Goal: Navigation & Orientation: Find specific page/section

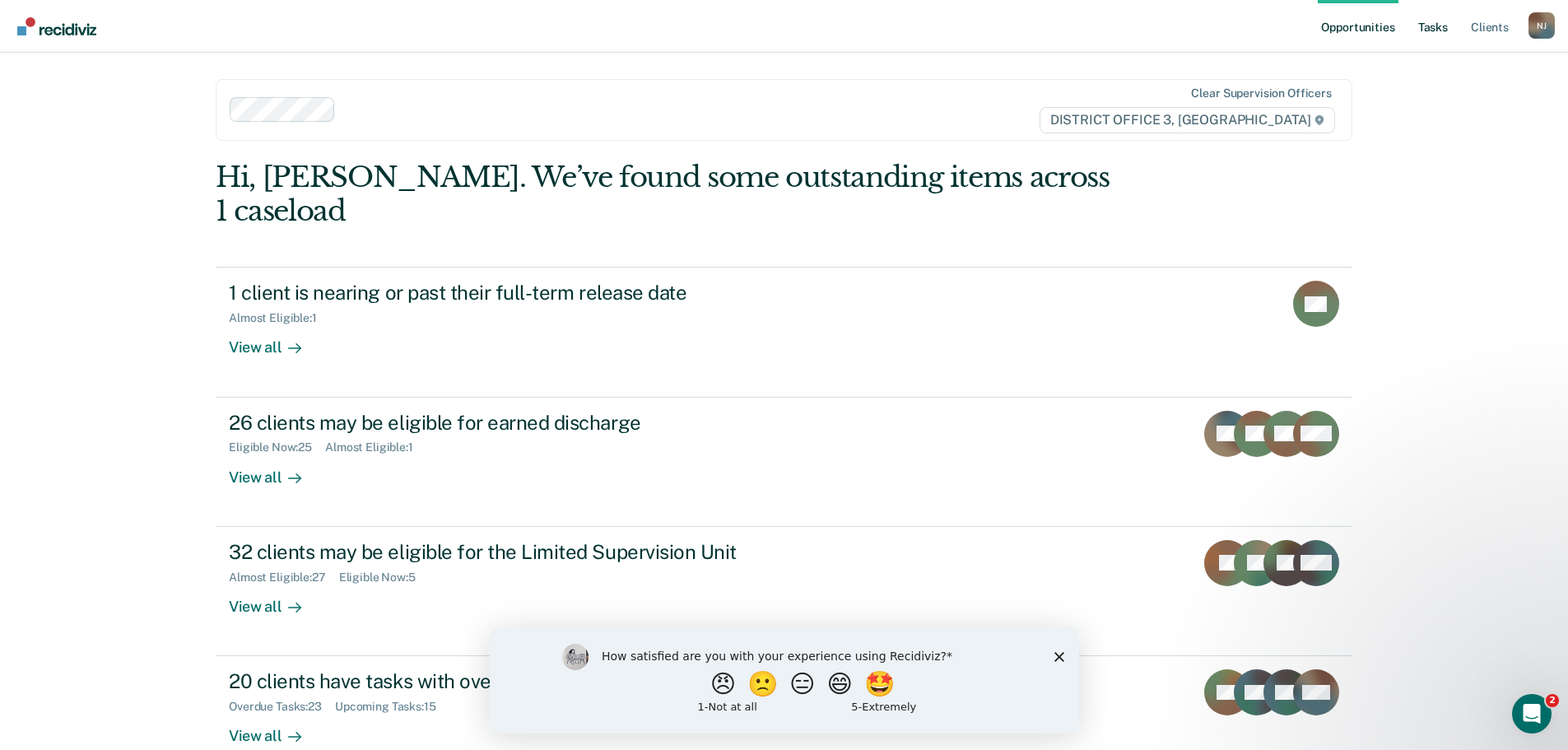
click at [1442, 24] on link "Tasks" at bounding box center [1433, 26] width 37 height 52
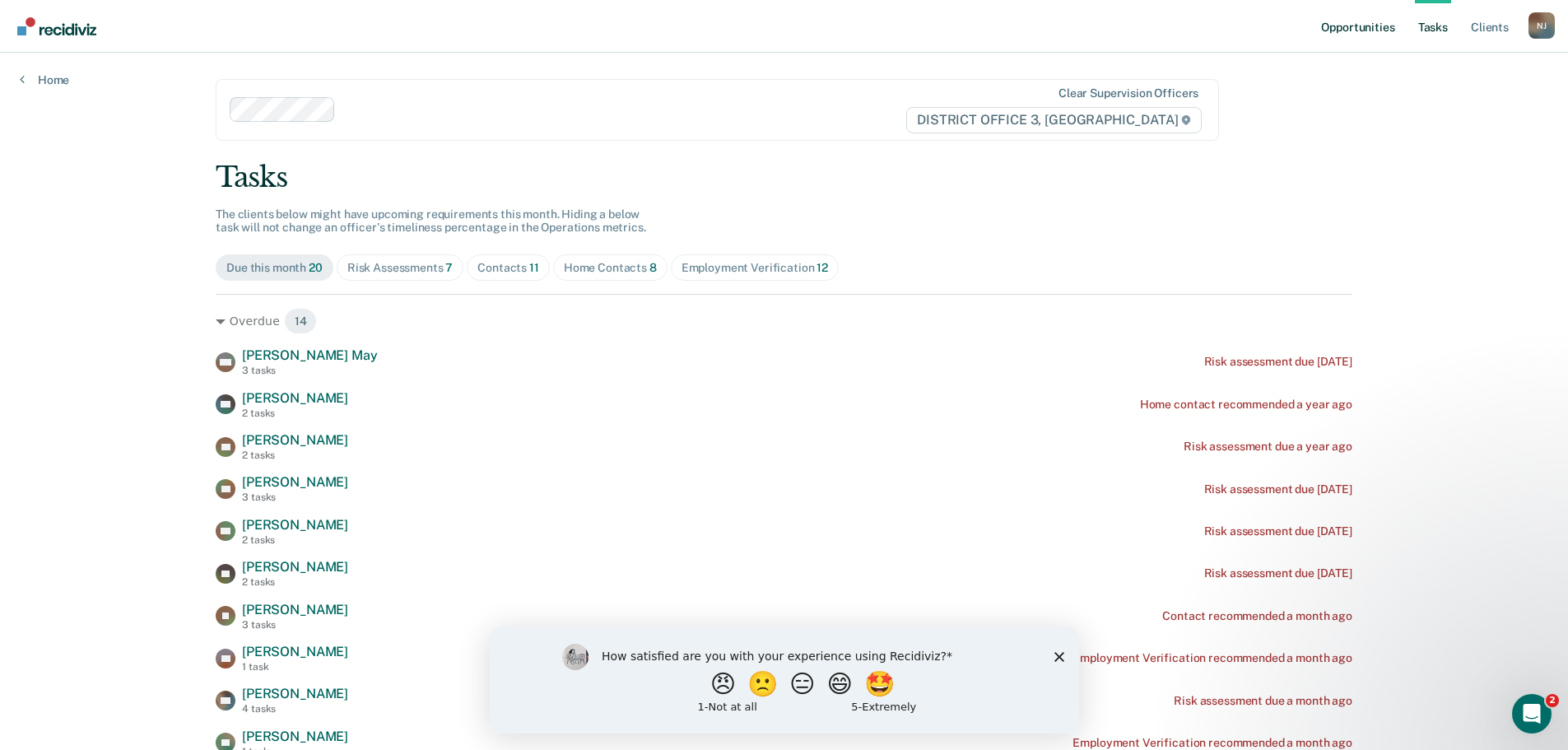
click at [1368, 28] on link "Opportunities" at bounding box center [1358, 26] width 80 height 52
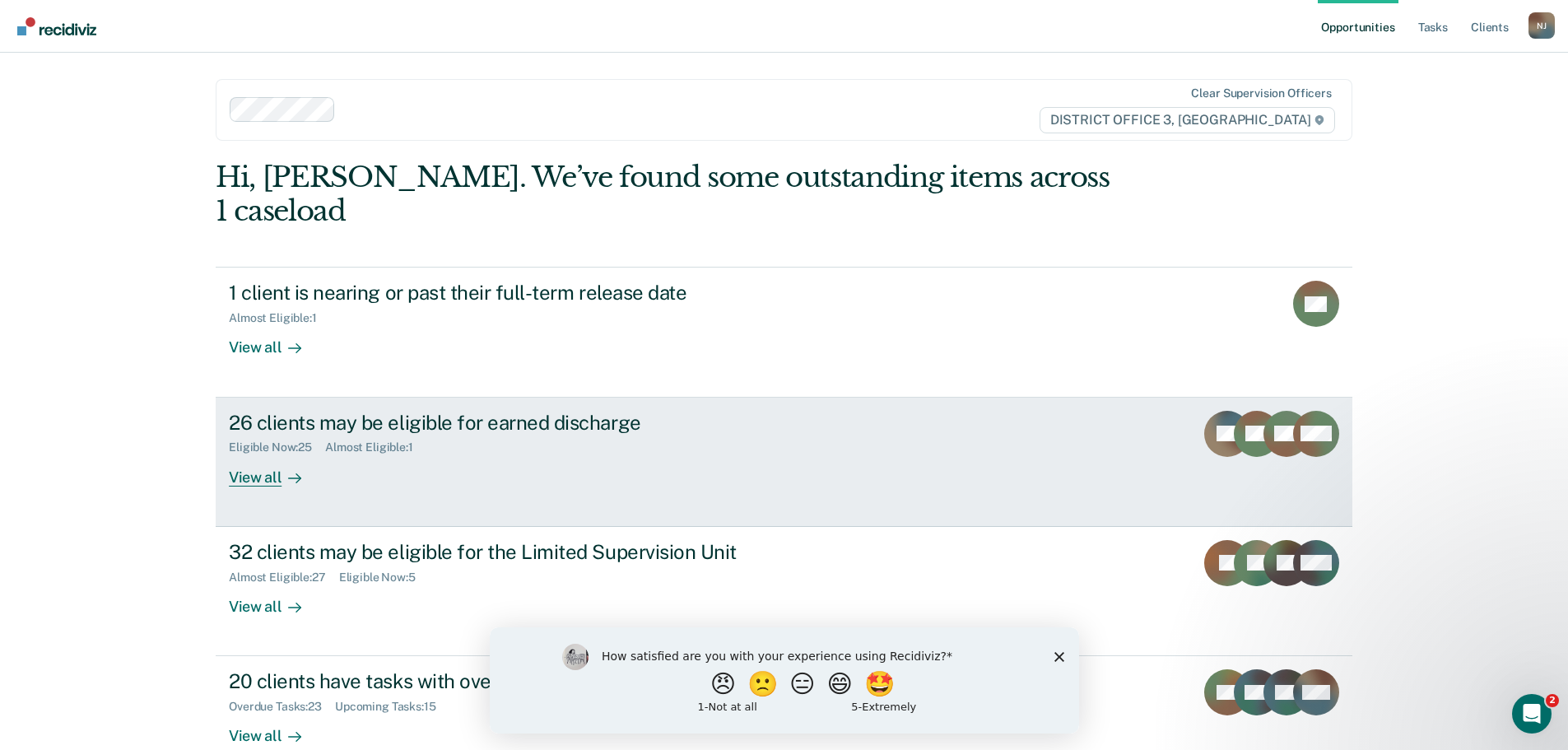
click at [410, 411] on div "26 clients may be eligible for earned discharge" at bounding box center [518, 422] width 578 height 24
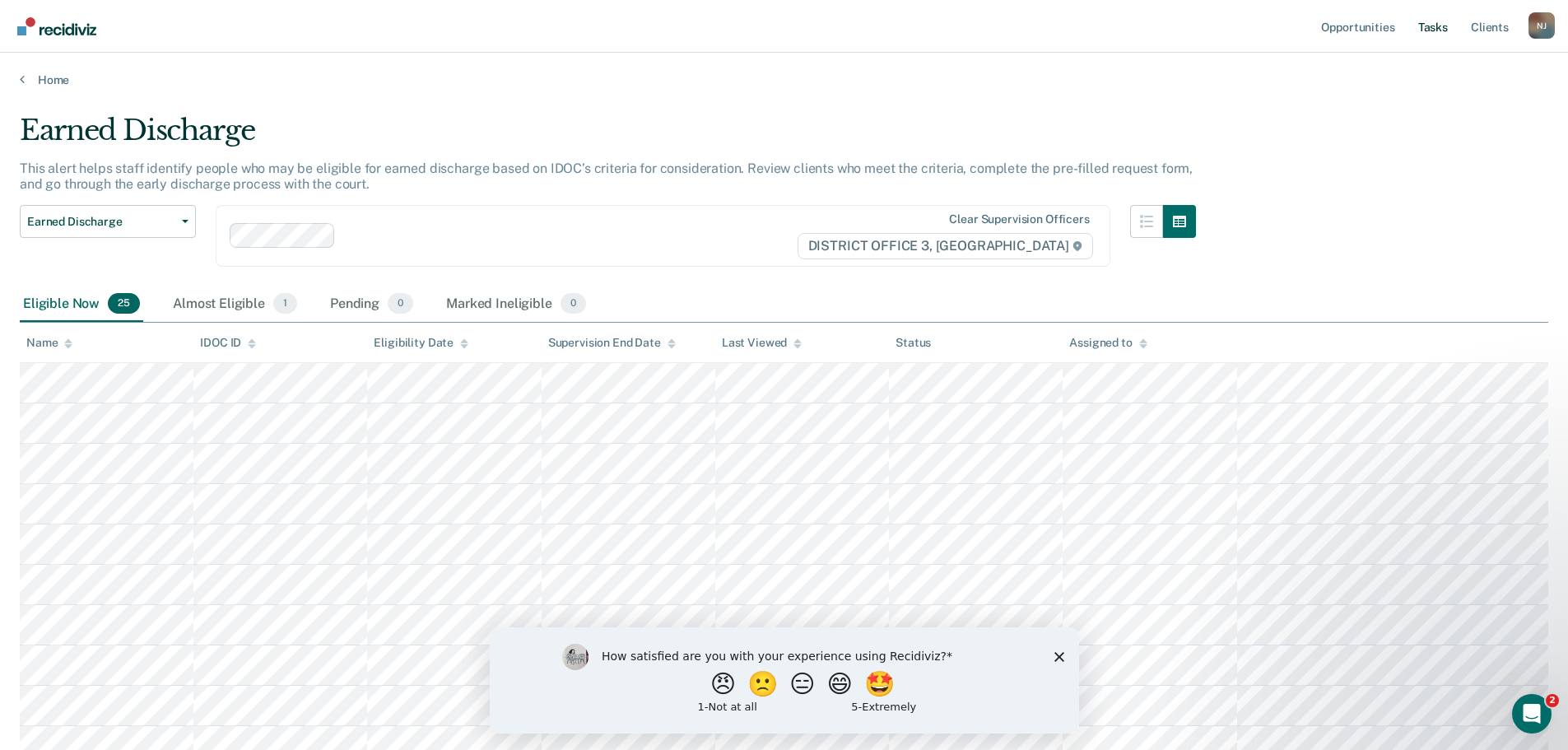
click at [1439, 28] on link "Tasks" at bounding box center [1433, 26] width 37 height 52
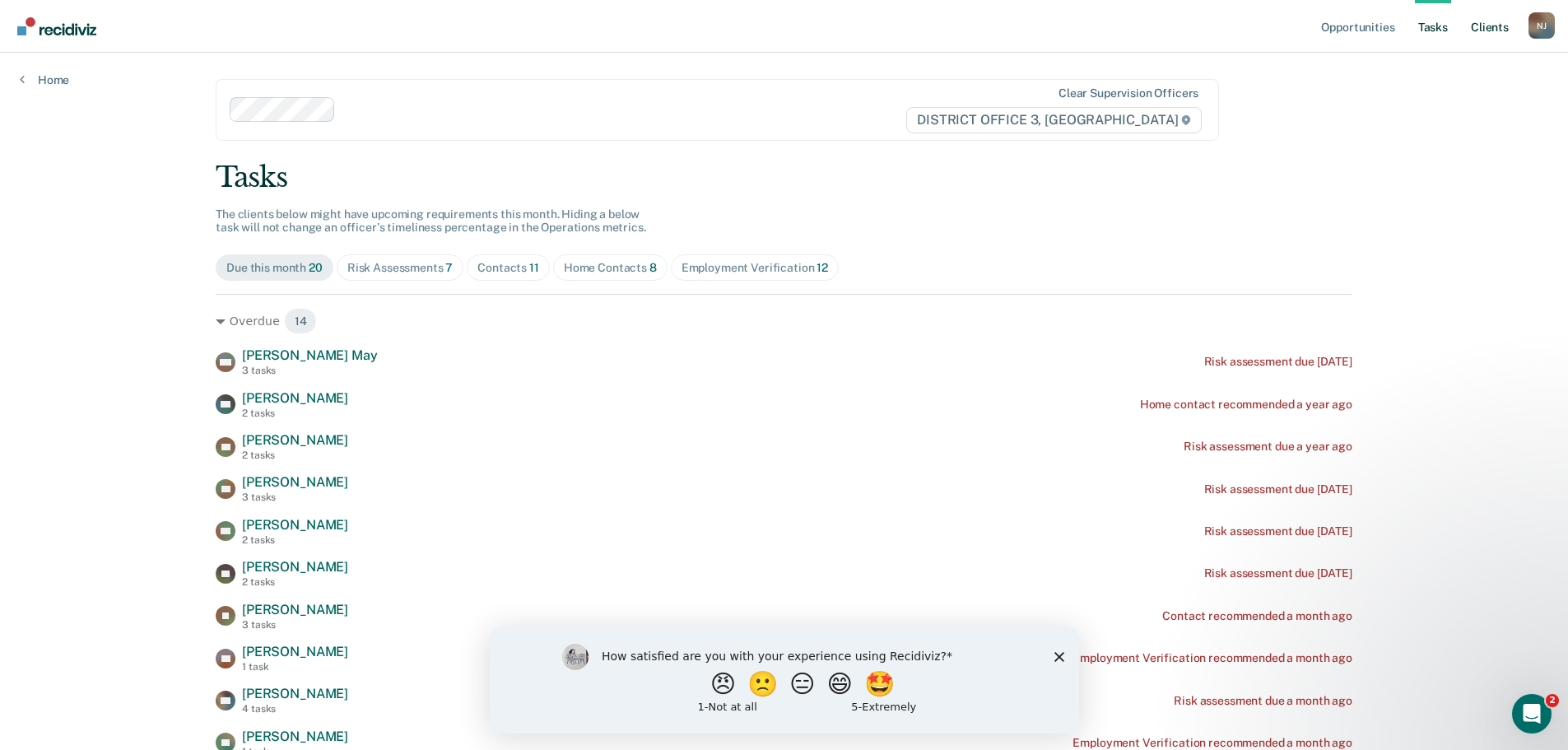
click at [1484, 28] on link "Client s" at bounding box center [1490, 26] width 44 height 52
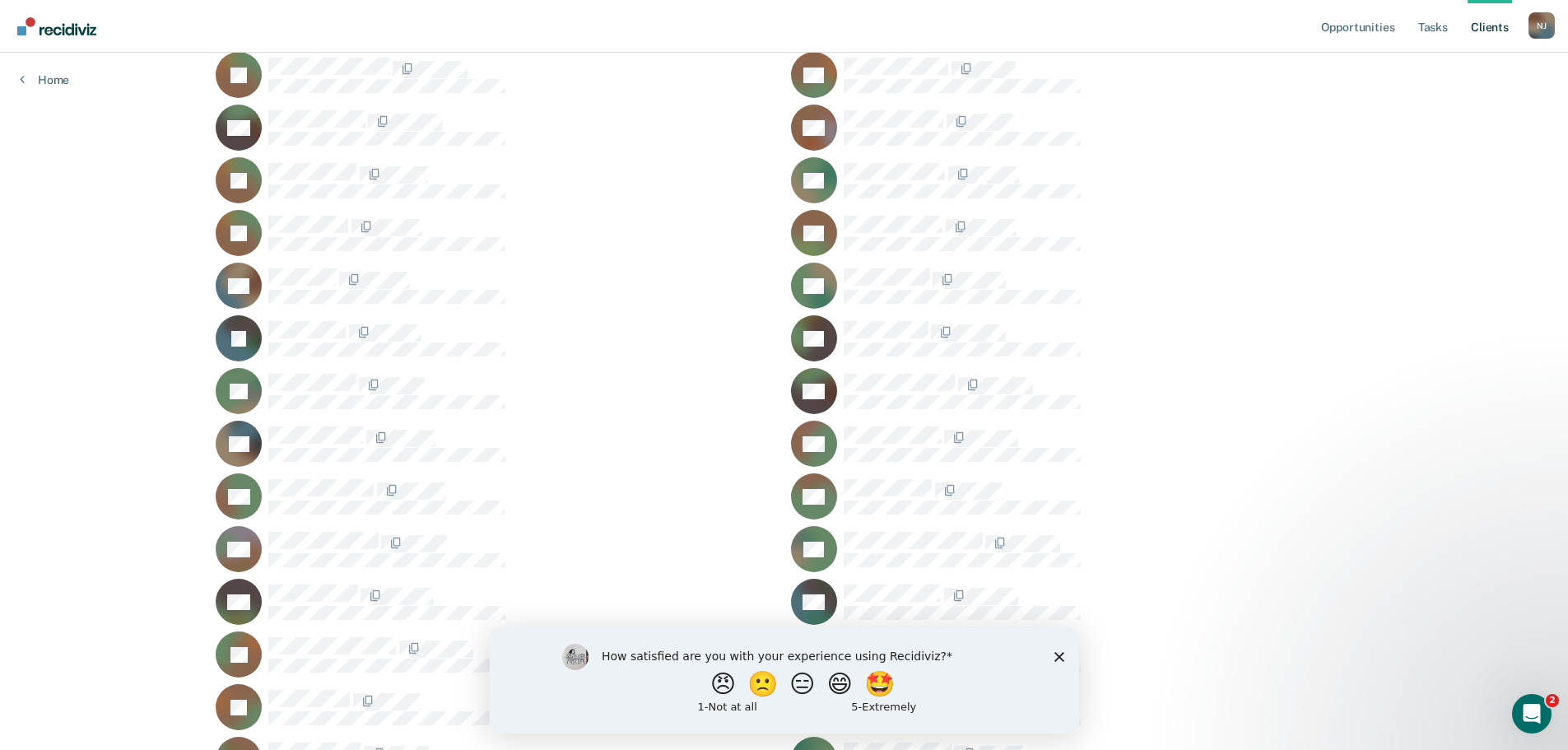
scroll to position [330, 0]
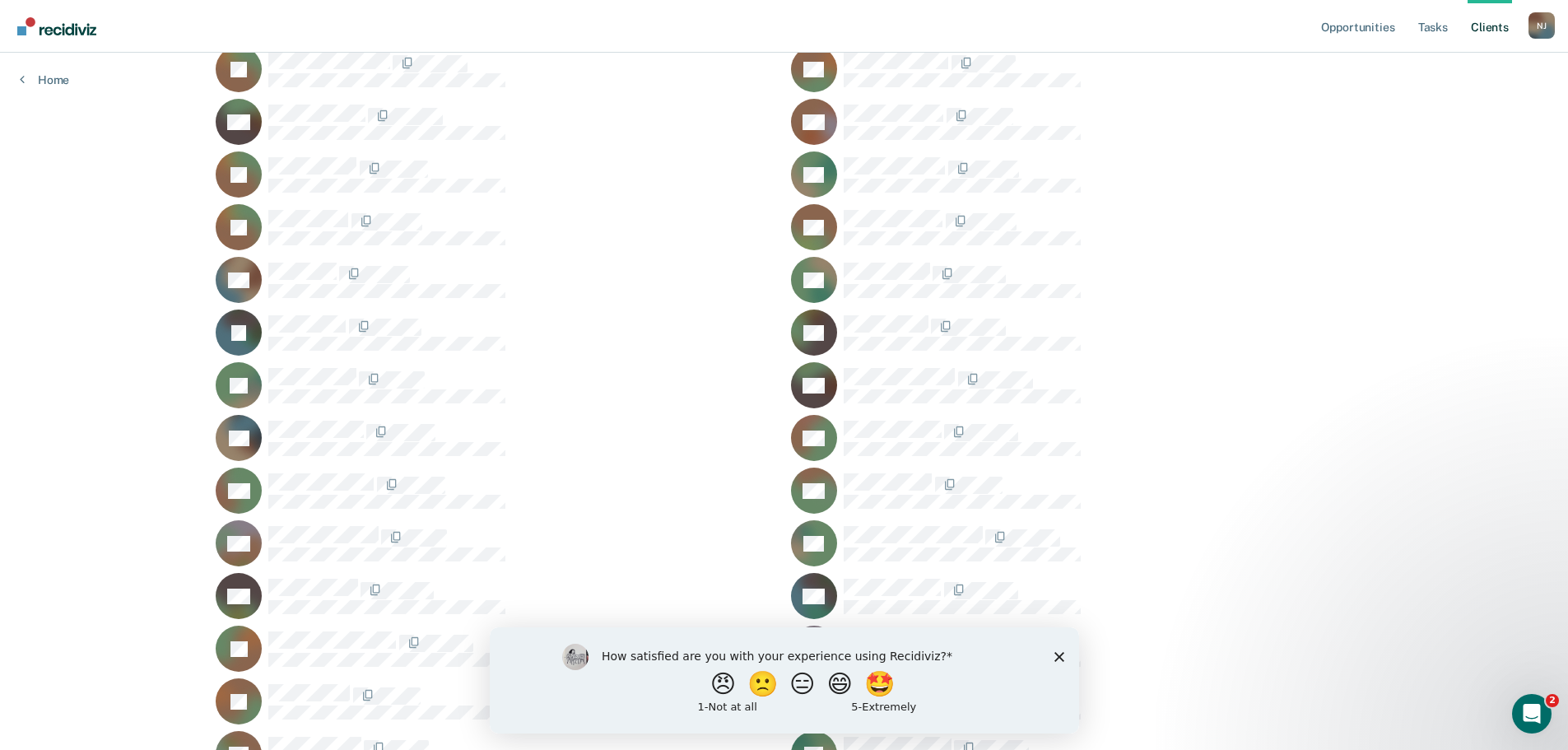
click at [1061, 651] on icon "Close survey" at bounding box center [1059, 656] width 10 height 10
